Goal: Check status: Check status

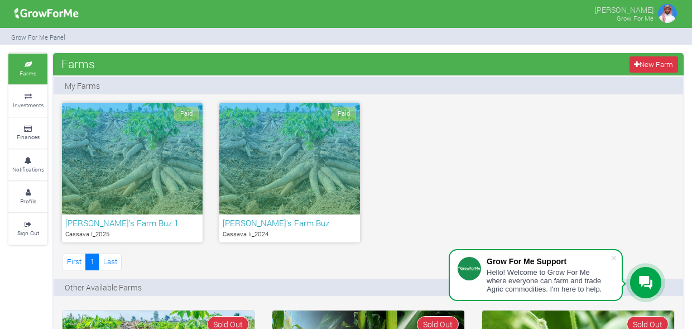
click at [132, 177] on div "Paid" at bounding box center [132, 159] width 141 height 112
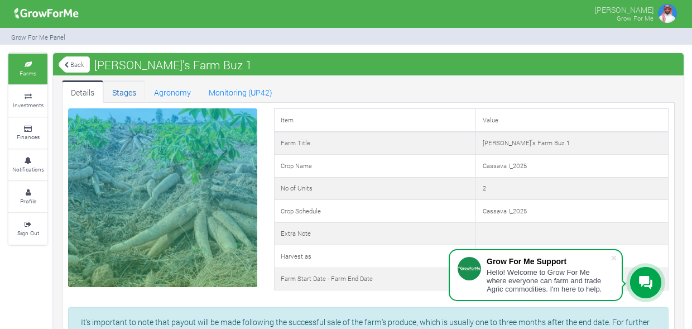
click at [121, 92] on link "Stages" at bounding box center [124, 91] width 42 height 22
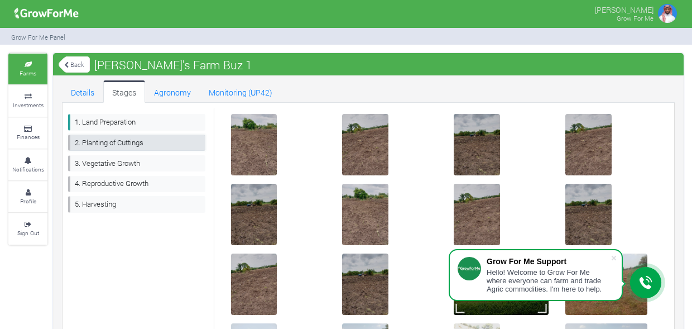
drag, startPoint x: 121, startPoint y: 141, endPoint x: 128, endPoint y: 141, distance: 7.3
click at [123, 141] on link "2. Planting of Cuttings" at bounding box center [136, 143] width 137 height 16
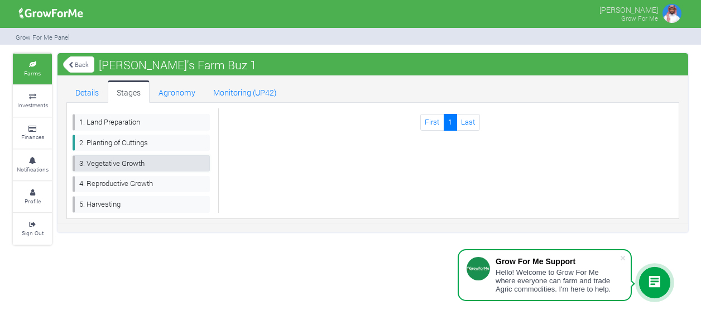
click at [125, 158] on link "3. Vegetative Growth" at bounding box center [141, 163] width 137 height 16
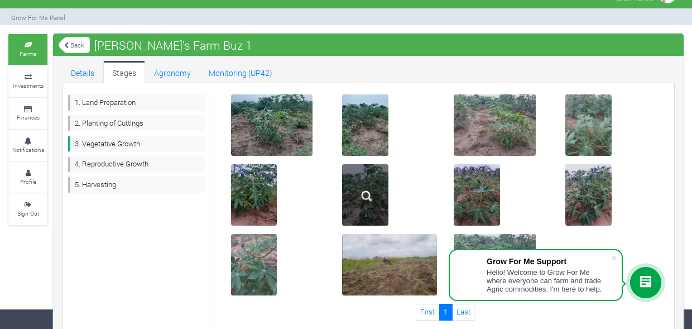
scroll to position [39, 0]
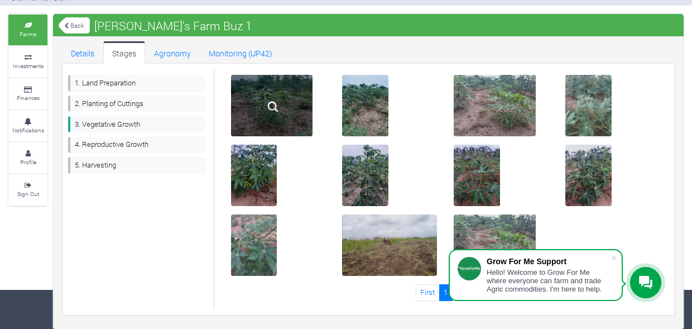
click at [265, 128] on div at bounding box center [272, 105] width 82 height 61
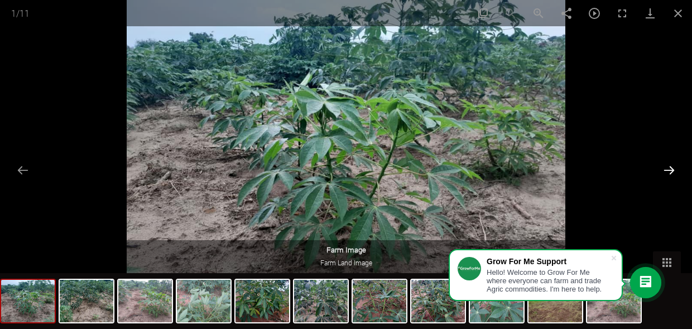
click at [678, 171] on button "Next slide" at bounding box center [669, 170] width 23 height 22
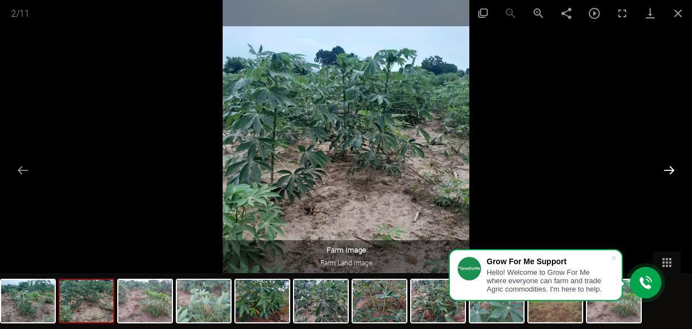
click at [678, 171] on button "Next slide" at bounding box center [669, 170] width 23 height 22
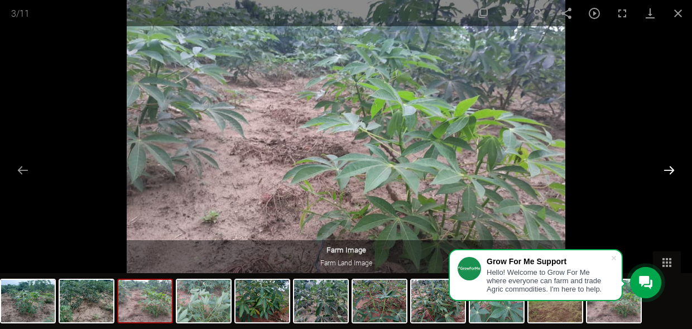
click at [676, 171] on button "Next slide" at bounding box center [669, 170] width 23 height 22
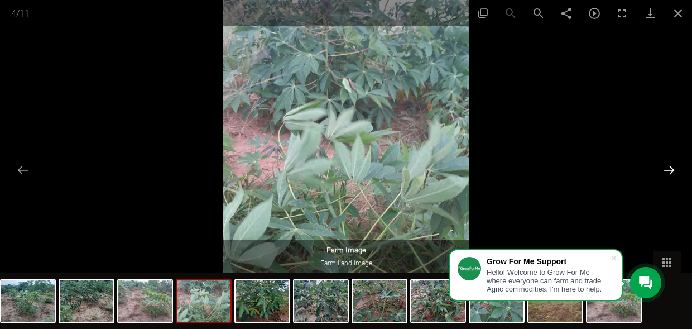
click at [675, 171] on button "Next slide" at bounding box center [669, 170] width 23 height 22
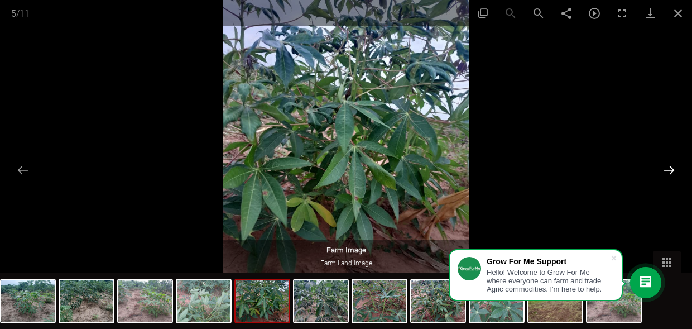
click at [675, 171] on button "Next slide" at bounding box center [669, 170] width 23 height 22
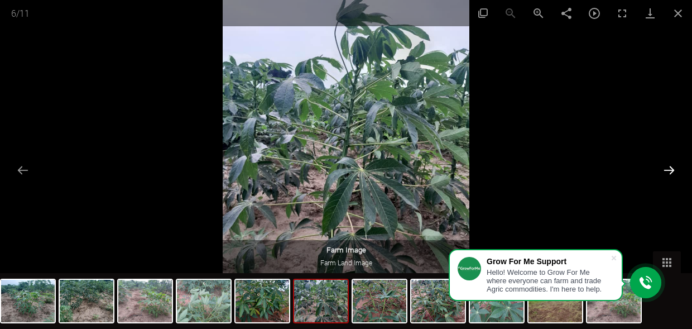
click at [675, 171] on button "Next slide" at bounding box center [669, 170] width 23 height 22
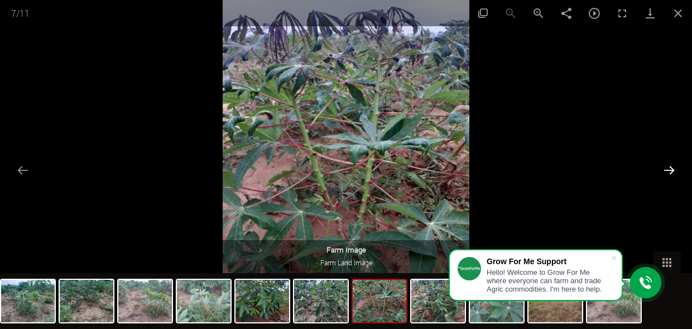
click at [675, 171] on button "Next slide" at bounding box center [669, 170] width 23 height 22
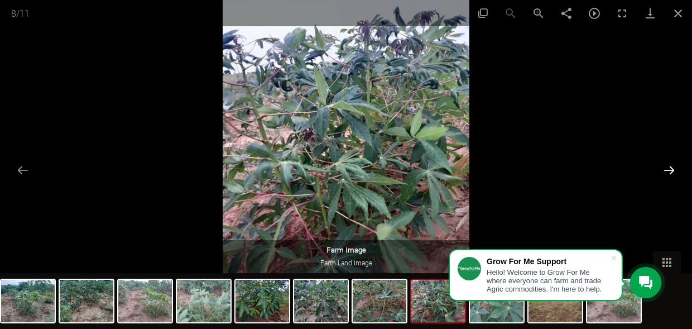
click at [675, 171] on button "Next slide" at bounding box center [669, 170] width 23 height 22
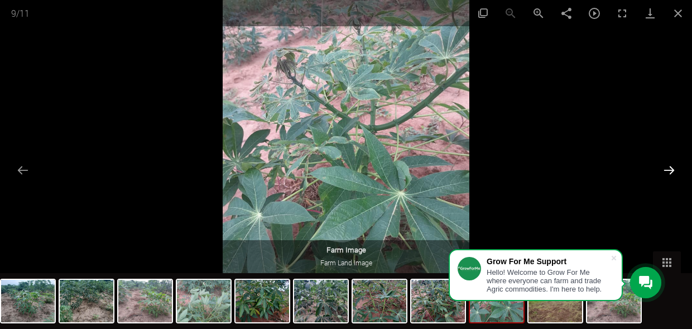
click at [674, 171] on button "Next slide" at bounding box center [669, 170] width 23 height 22
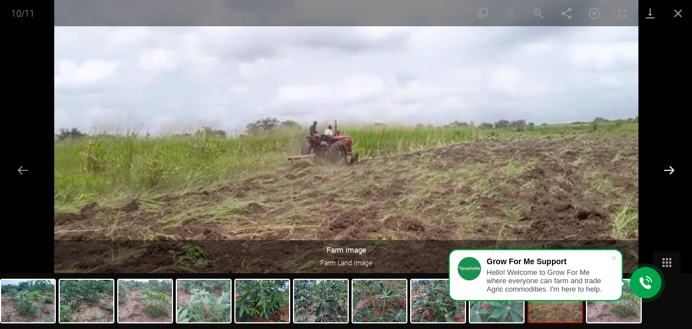
click at [668, 168] on button "Next slide" at bounding box center [669, 170] width 23 height 22
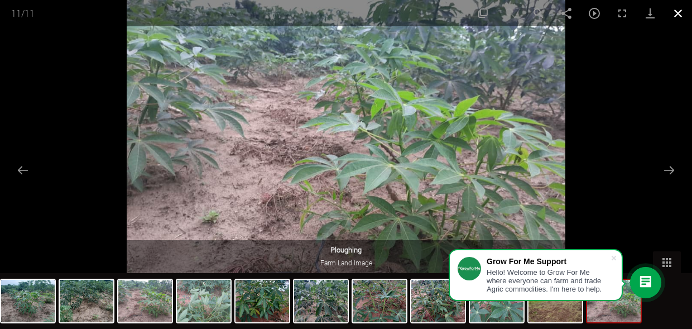
click at [677, 15] on button "Close gallery" at bounding box center [678, 13] width 28 height 26
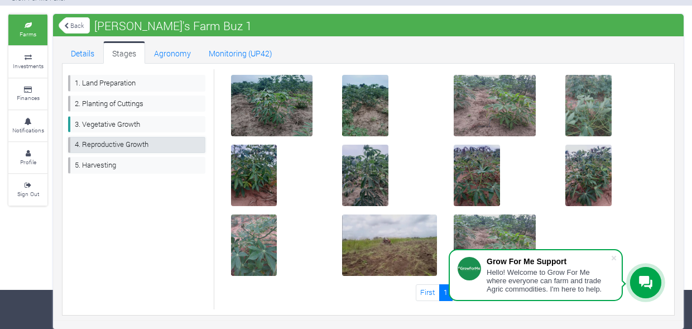
click at [111, 146] on link "4. Reproductive Growth" at bounding box center [136, 145] width 137 height 16
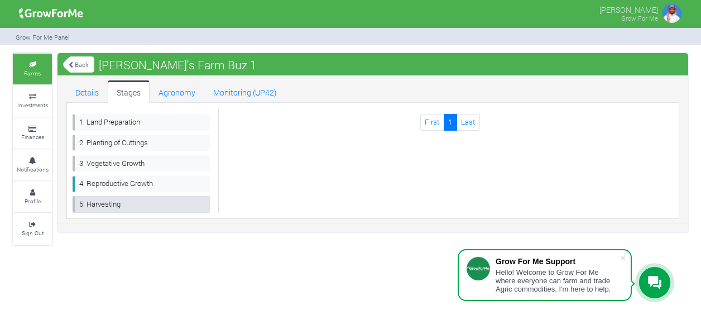
click at [111, 200] on link "5. Harvesting" at bounding box center [141, 204] width 137 height 16
click at [176, 97] on link "Agronomy" at bounding box center [177, 91] width 55 height 22
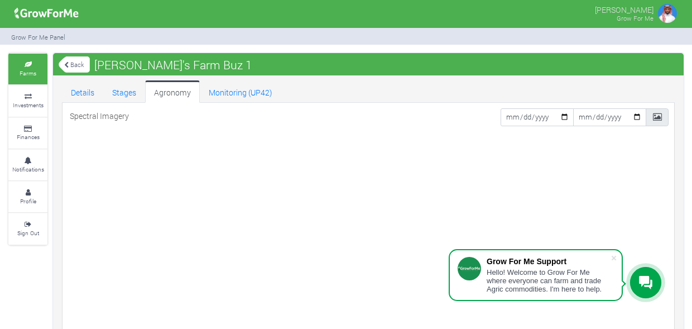
click at [218, 136] on div at bounding box center [368, 246] width 601 height 223
click at [656, 115] on icon at bounding box center [657, 117] width 9 height 8
click at [655, 112] on span at bounding box center [657, 116] width 23 height 17
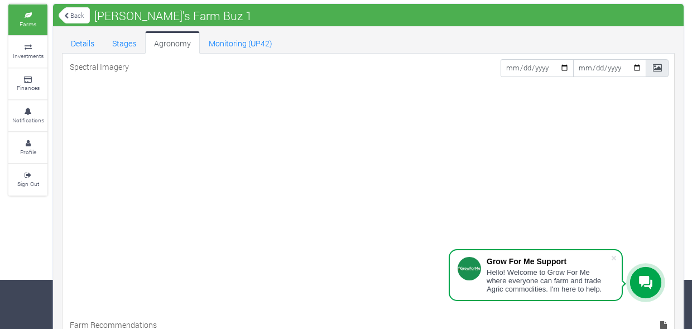
scroll to position [126, 0]
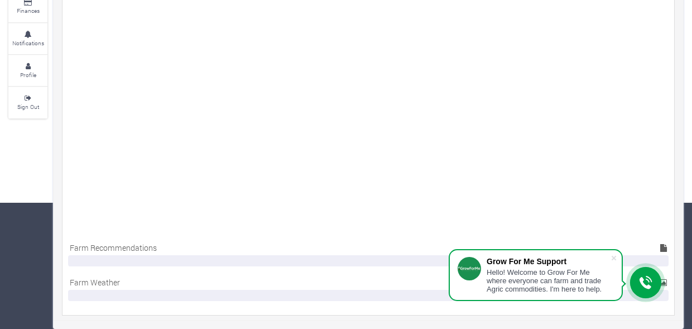
click at [662, 281] on div at bounding box center [645, 282] width 31 height 31
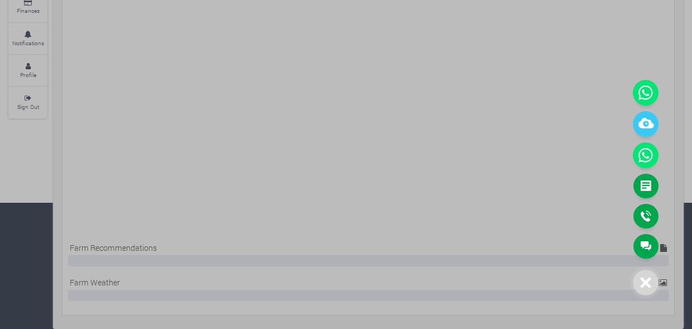
click at [648, 284] on icon at bounding box center [646, 282] width 11 height 11
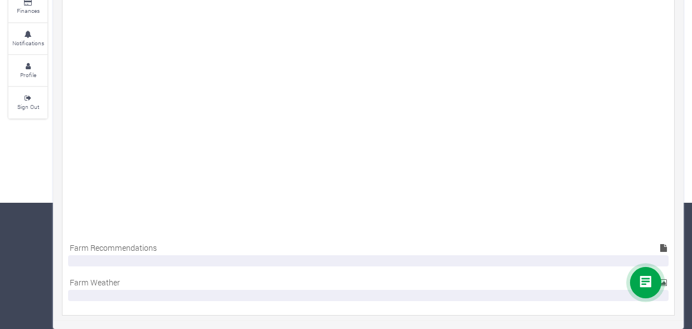
click at [666, 203] on body "Grow For Me Support Hello! Welcome to Grow For Me where everyone can farm and t…" at bounding box center [346, 38] width 692 height 329
click at [666, 281] on icon at bounding box center [663, 283] width 8 height 8
click at [667, 250] on div at bounding box center [664, 247] width 10 height 15
drag, startPoint x: 664, startPoint y: 248, endPoint x: 489, endPoint y: 235, distance: 175.3
click at [663, 248] on icon at bounding box center [663, 248] width 7 height 8
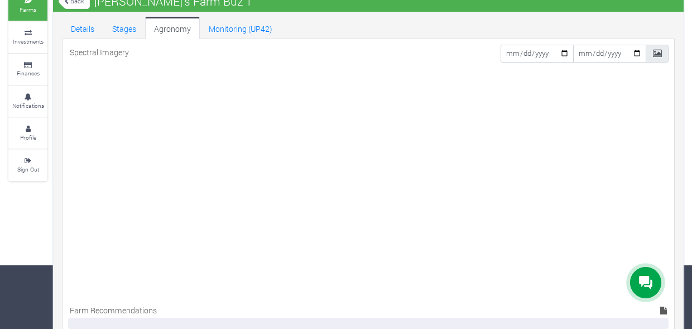
scroll to position [0, 0]
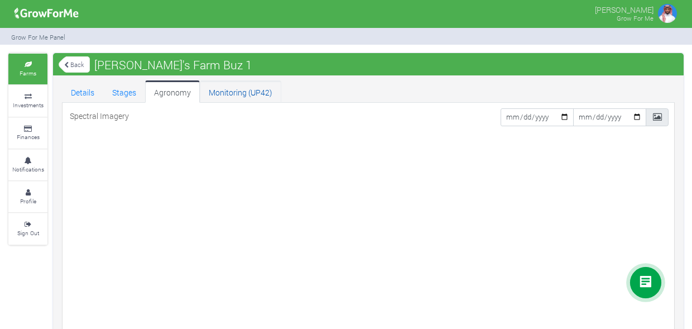
click at [225, 94] on link "Monitoring (UP42)" at bounding box center [241, 91] width 82 height 22
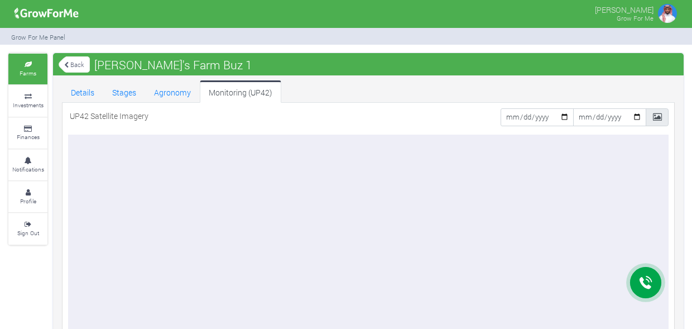
drag, startPoint x: 297, startPoint y: 204, endPoint x: 305, endPoint y: 204, distance: 7.8
click at [304, 205] on div at bounding box center [368, 246] width 601 height 223
drag, startPoint x: 306, startPoint y: 202, endPoint x: 309, endPoint y: 197, distance: 6.0
click at [309, 197] on div at bounding box center [368, 246] width 601 height 223
drag, startPoint x: 309, startPoint y: 197, endPoint x: 390, endPoint y: 169, distance: 85.1
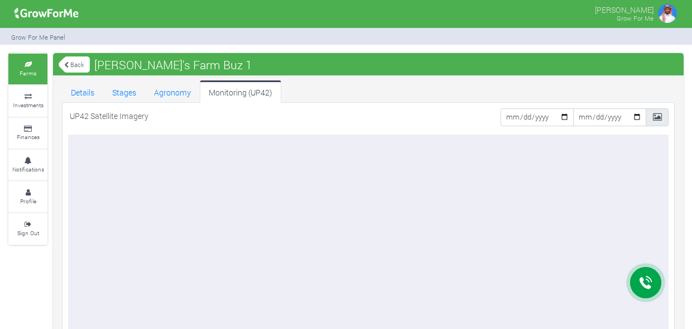
click at [352, 180] on div at bounding box center [368, 246] width 601 height 223
click at [659, 117] on icon at bounding box center [657, 117] width 9 height 8
click at [657, 117] on icon at bounding box center [657, 117] width 9 height 8
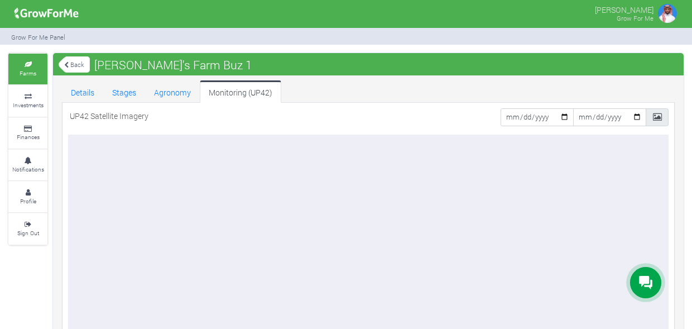
click at [657, 117] on icon at bounding box center [657, 117] width 9 height 8
drag, startPoint x: 78, startPoint y: 121, endPoint x: 90, endPoint y: 120, distance: 12.3
click at [90, 120] on p "UP42 Satellite Imagery" at bounding box center [109, 116] width 79 height 12
drag, startPoint x: 90, startPoint y: 120, endPoint x: 130, endPoint y: 169, distance: 62.3
click at [130, 169] on div at bounding box center [368, 246] width 601 height 223
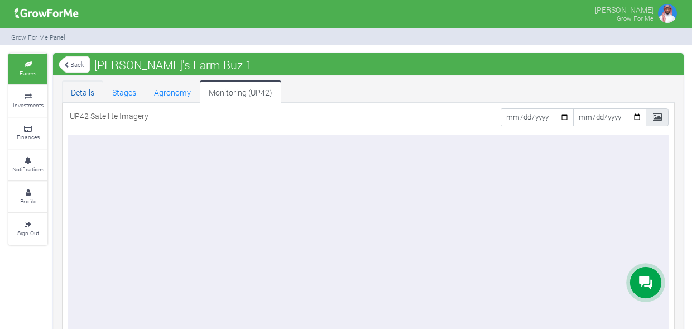
drag, startPoint x: 61, startPoint y: 87, endPoint x: 69, endPoint y: 84, distance: 8.3
click at [66, 84] on div "Details Stages Agronomy Monitoring (UP42) UP42 Satellite Imagery 2025-09-27 202…" at bounding box center [369, 226] width 630 height 292
click at [82, 93] on link "Details" at bounding box center [82, 91] width 41 height 22
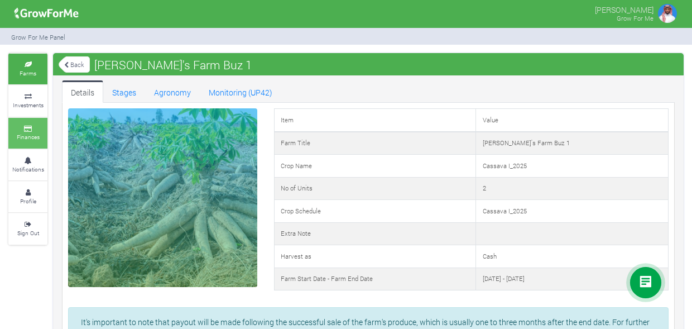
click at [24, 141] on small "Finances" at bounding box center [28, 137] width 23 height 8
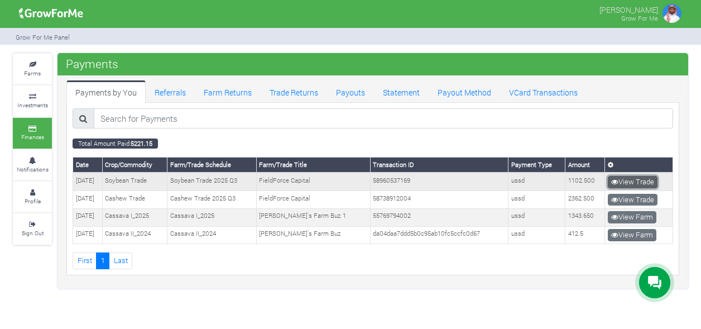
click at [636, 178] on link "View Trade" at bounding box center [633, 182] width 50 height 12
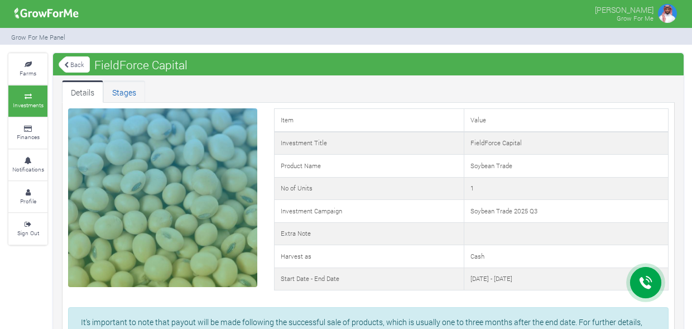
click at [125, 94] on link "Stages" at bounding box center [124, 91] width 42 height 22
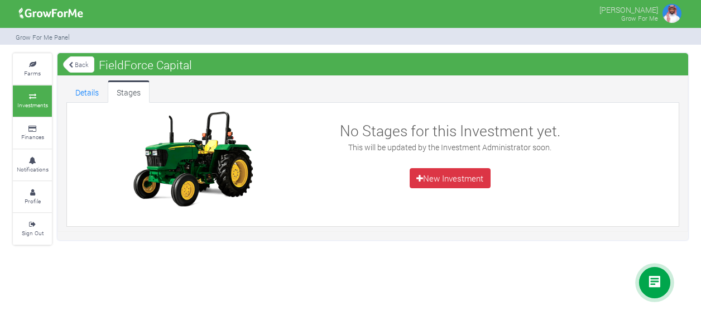
click at [83, 66] on link "Back" at bounding box center [78, 64] width 31 height 18
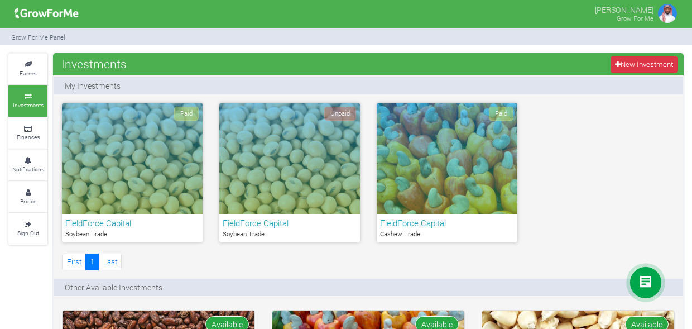
click at [454, 147] on div "Paid" at bounding box center [447, 159] width 141 height 112
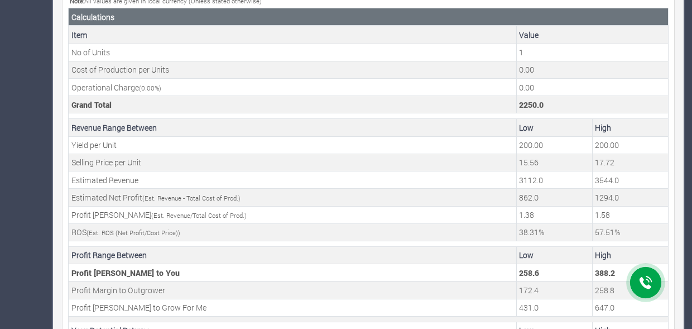
scroll to position [336, 0]
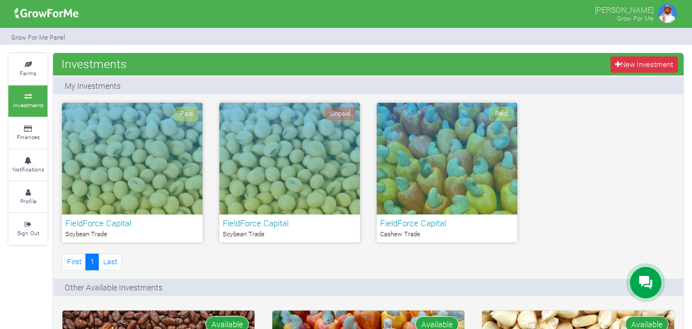
click at [26, 98] on icon at bounding box center [27, 97] width 33 height 6
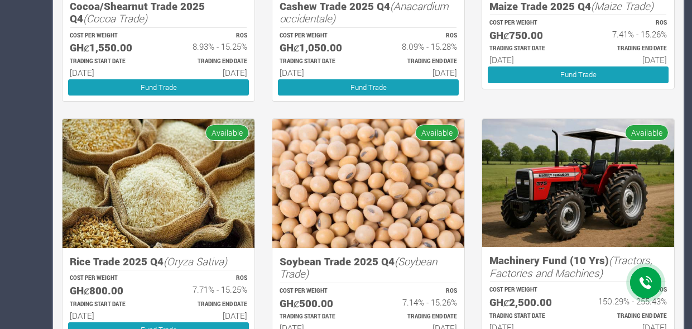
scroll to position [391, 0]
